Goal: Task Accomplishment & Management: Use online tool/utility

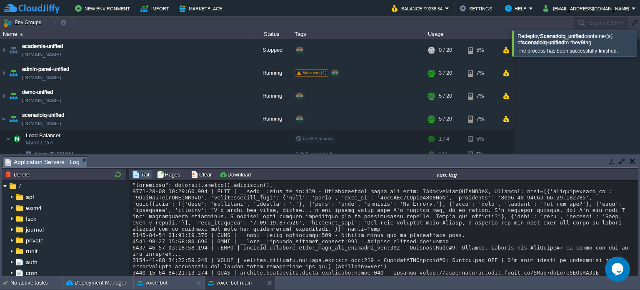
scroll to position [30194, 0]
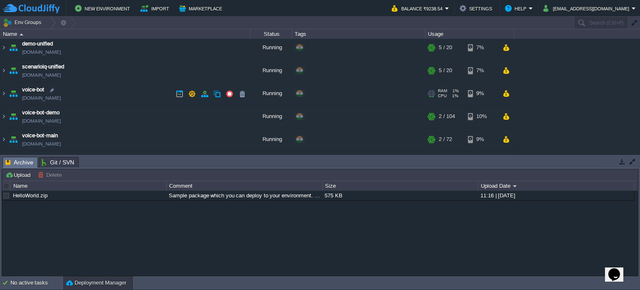
scroll to position [53, 0]
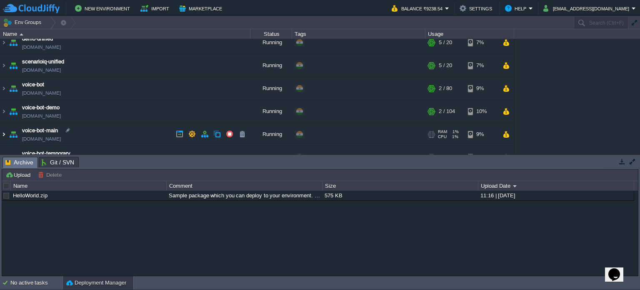
click at [6, 133] on img at bounding box center [3, 134] width 7 height 23
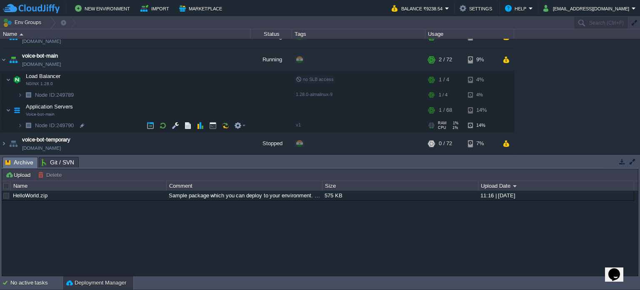
scroll to position [129, 0]
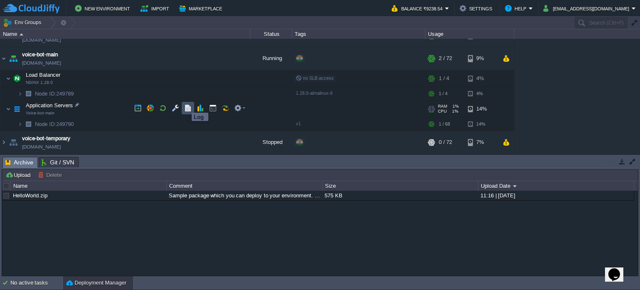
click at [185, 105] on button "button" at bounding box center [188, 108] width 8 height 8
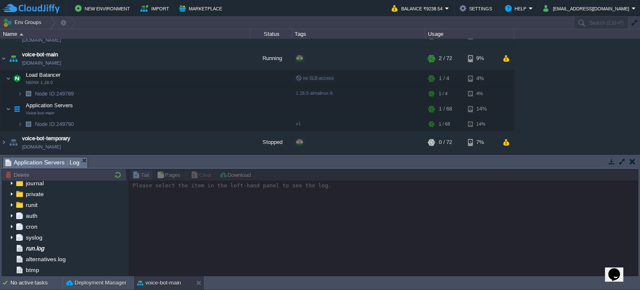
scroll to position [48, 0]
click at [37, 245] on span "run.log" at bounding box center [34, 247] width 21 height 8
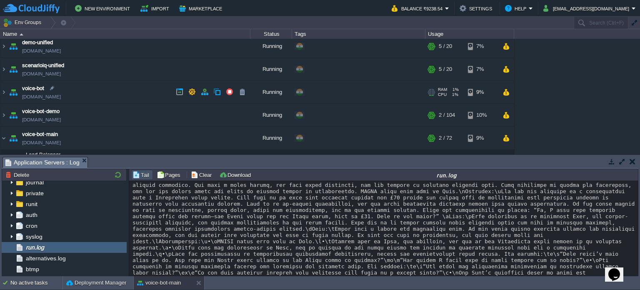
scroll to position [52, 0]
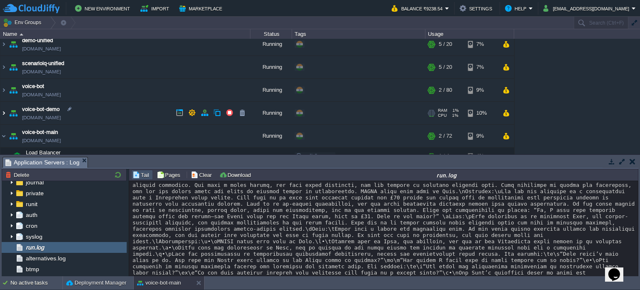
click at [5, 112] on img at bounding box center [3, 113] width 7 height 23
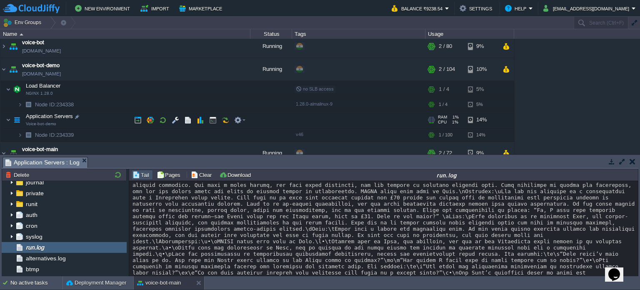
scroll to position [95, 0]
click at [184, 115] on button "button" at bounding box center [188, 119] width 8 height 8
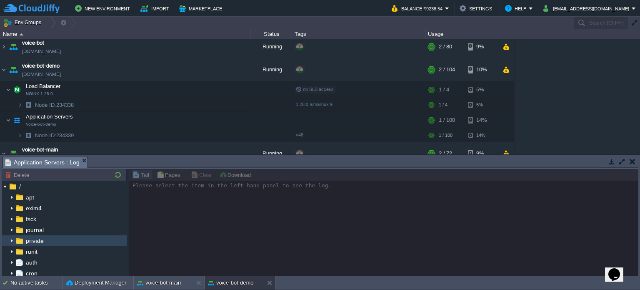
scroll to position [28, 0]
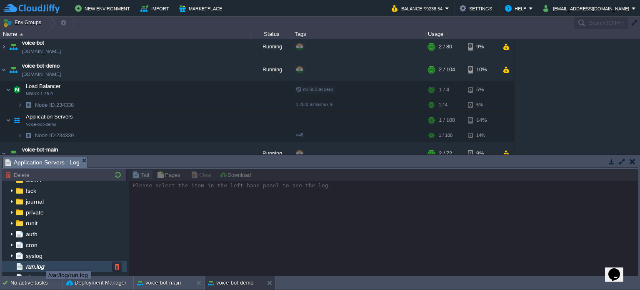
click at [40, 263] on span "run.log" at bounding box center [34, 267] width 21 height 8
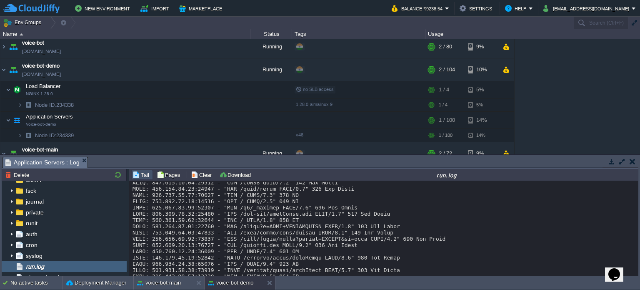
scroll to position [4124, 0]
